Goal: Navigation & Orientation: Understand site structure

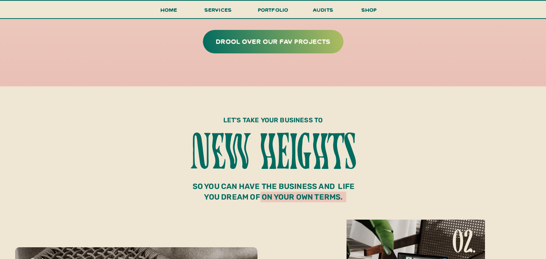
scroll to position [2295, 0]
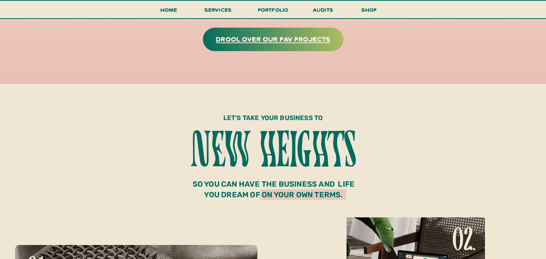
click at [313, 41] on h3 "drool over our fav projects" at bounding box center [273, 39] width 126 height 12
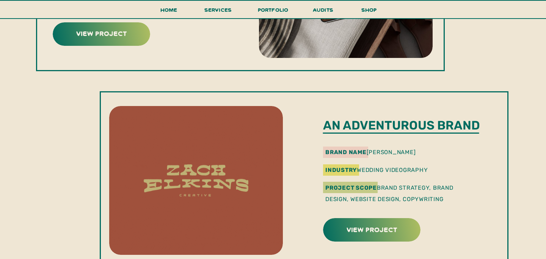
scroll to position [800, 0]
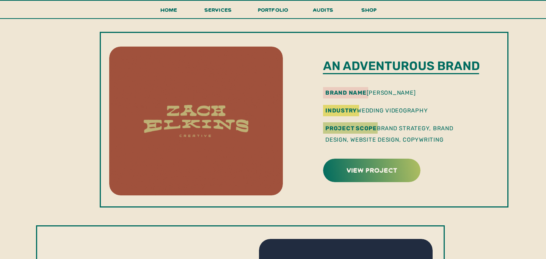
click at [349, 176] on div at bounding box center [371, 171] width 97 height 24
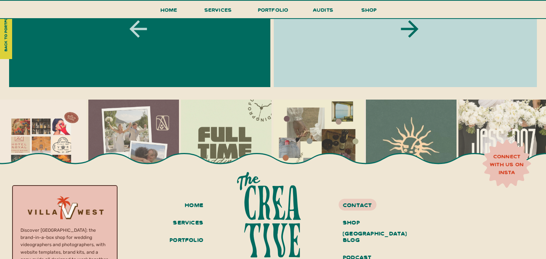
scroll to position [2758, 0]
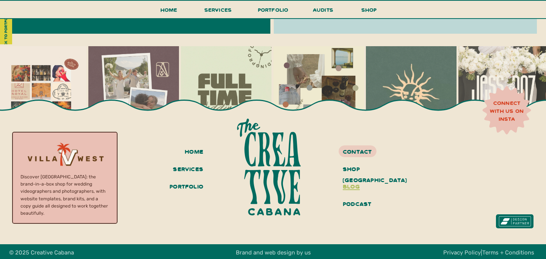
click at [355, 186] on h3 "blog" at bounding box center [371, 187] width 57 height 13
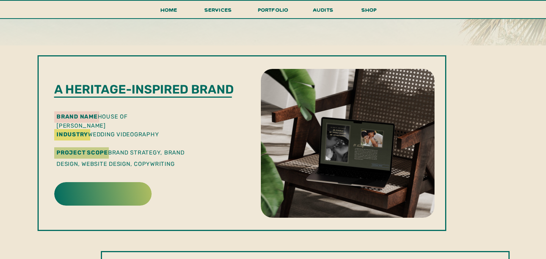
scroll to position [187, 0]
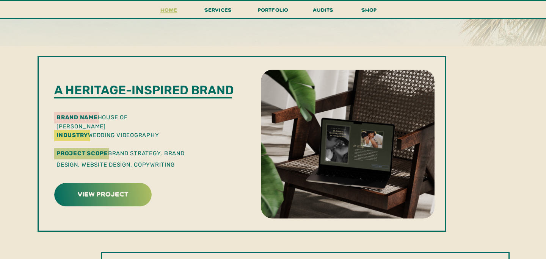
click at [175, 12] on h3 "Home" at bounding box center [169, 12] width 24 height 14
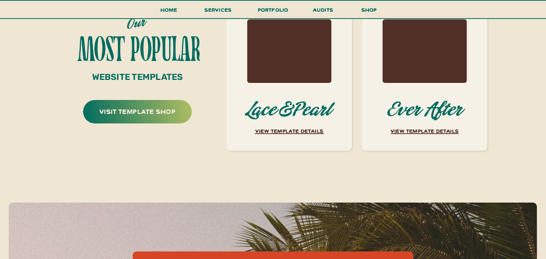
scroll to position [2840, 0]
